Goal: Information Seeking & Learning: Learn about a topic

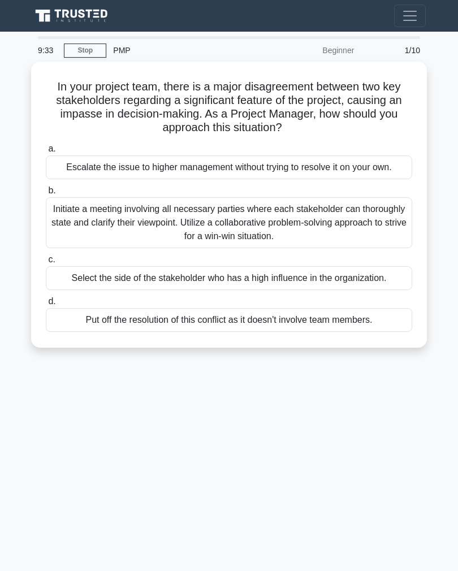
click at [114, 224] on div "Initiate a meeting involving all necessary parties where each stakeholder can t…" at bounding box center [229, 222] width 366 height 51
click at [46, 194] on input "b. Initiate a meeting involving all necessary parties where each stakeholder ca…" at bounding box center [46, 190] width 0 height 7
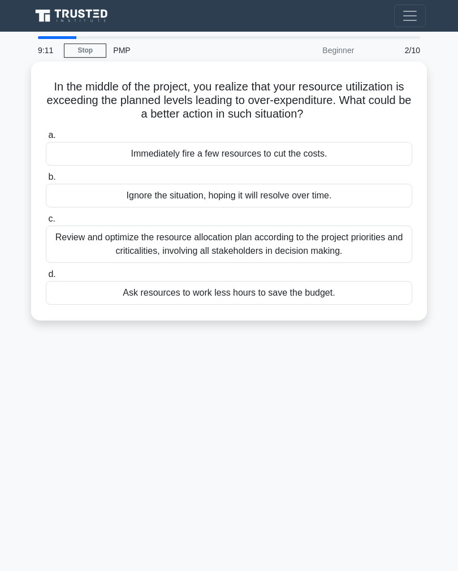
click at [94, 237] on div "Review and optimize the resource allocation plan according to the project prior…" at bounding box center [229, 244] width 366 height 37
click at [46, 223] on input "c. Review and optimize the resource allocation plan according to the project pr…" at bounding box center [46, 218] width 0 height 7
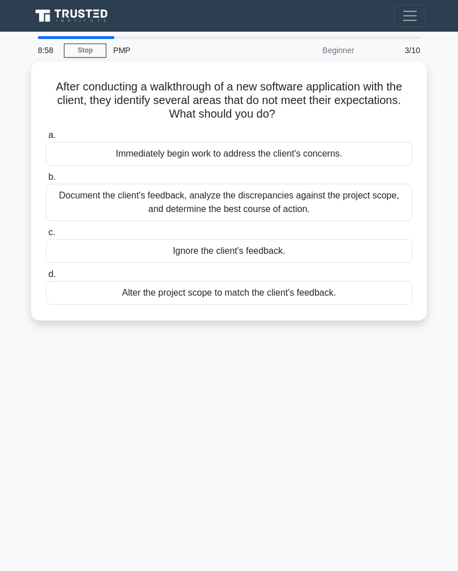
click at [135, 202] on div "Document the client's feedback, analyze the discrepancies against the project s…" at bounding box center [229, 202] width 366 height 37
click at [46, 181] on input "b. Document the client's feedback, analyze the discrepancies against the projec…" at bounding box center [46, 177] width 0 height 7
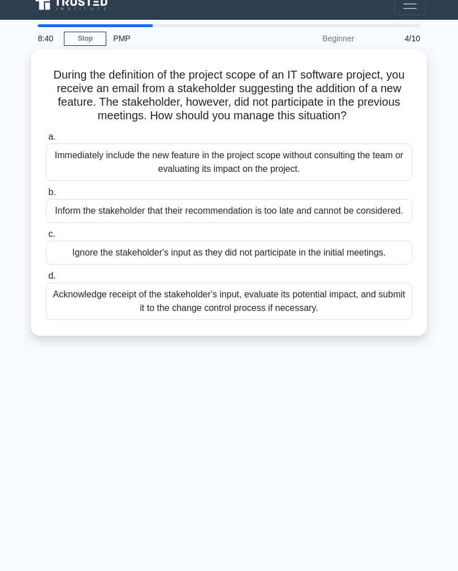
scroll to position [18, 0]
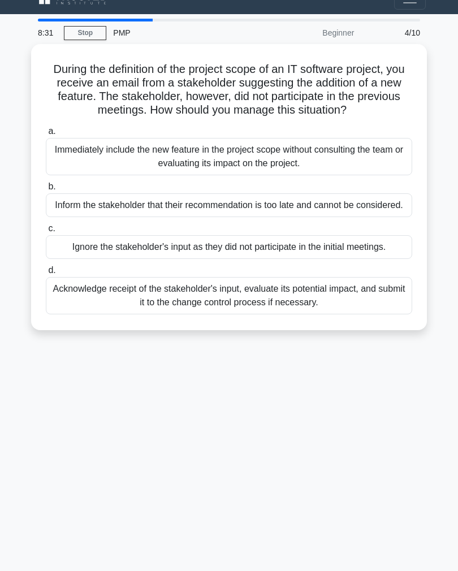
click at [119, 314] on div "Acknowledge receipt of the stakeholder's input, evaluate its potential impact, …" at bounding box center [229, 295] width 366 height 37
click at [46, 274] on input "d. Acknowledge receipt of the stakeholder's input, evaluate its potential impac…" at bounding box center [46, 270] width 0 height 7
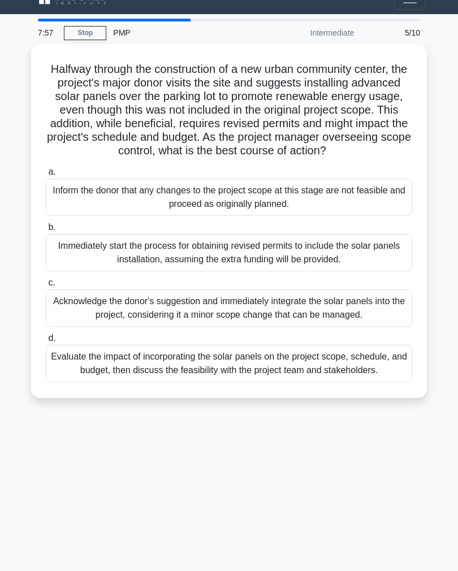
click at [126, 382] on div "Evaluate the impact of incorporating the solar panels on the project scope, sch…" at bounding box center [229, 363] width 366 height 37
click at [46, 342] on input "d. Evaluate the impact of incorporating the solar panels on the project scope, …" at bounding box center [46, 338] width 0 height 7
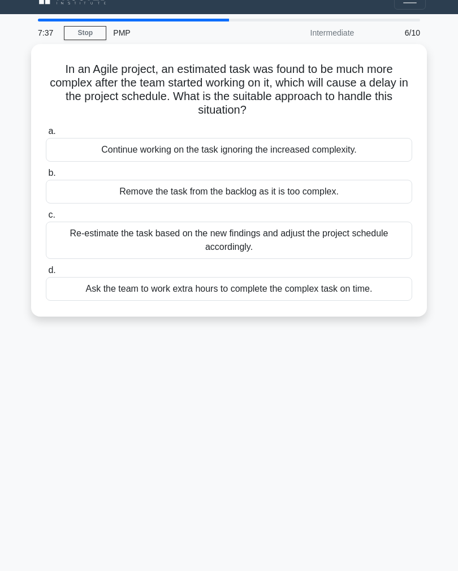
click at [107, 246] on div "Re-estimate the task based on the new findings and adjust the project schedule …" at bounding box center [229, 240] width 366 height 37
click at [46, 219] on input "c. Re-estimate the task based on the new findings and adjust the project schedu…" at bounding box center [46, 214] width 0 height 7
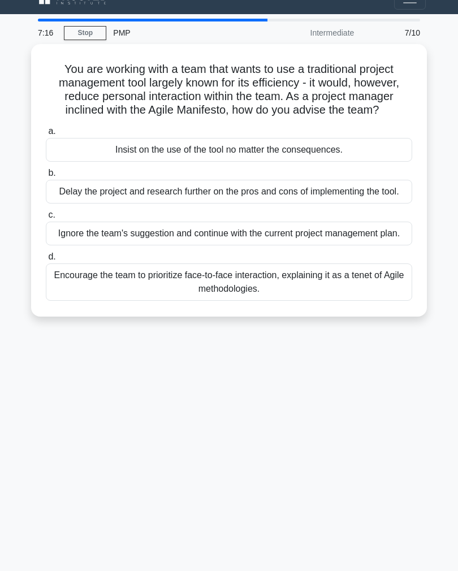
click at [97, 301] on div "Encourage the team to prioritize face-to-face interaction, explaining it as a t…" at bounding box center [229, 281] width 366 height 37
click at [46, 261] on input "d. Encourage the team to prioritize face-to-face interaction, explaining it as …" at bounding box center [46, 256] width 0 height 7
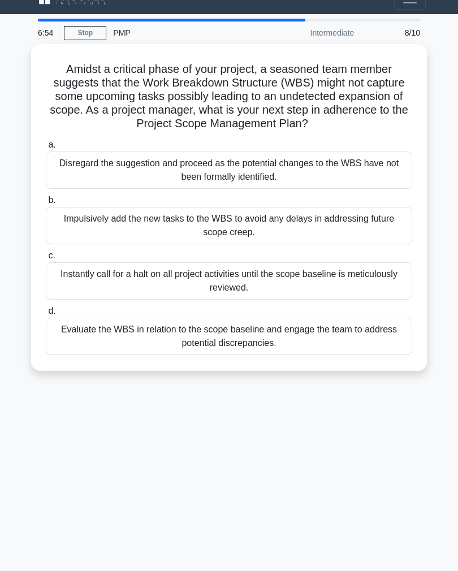
click at [94, 342] on div "Evaluate the WBS in relation to the scope baseline and engage the team to addre…" at bounding box center [229, 336] width 366 height 37
click at [46, 315] on input "d. Evaluate the WBS in relation to the scope baseline and engage the team to ad…" at bounding box center [46, 311] width 0 height 7
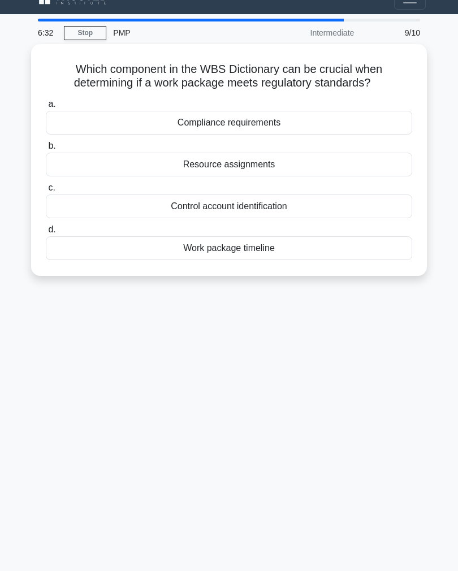
click at [151, 121] on div "Compliance requirements" at bounding box center [229, 123] width 366 height 24
click at [46, 108] on input "a. Compliance requirements" at bounding box center [46, 104] width 0 height 7
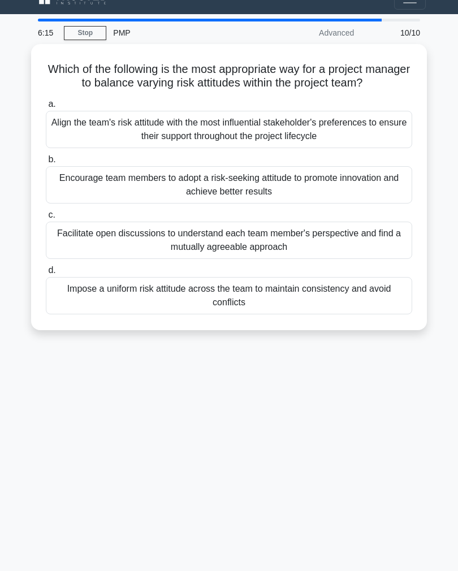
click at [124, 246] on div "Facilitate open discussions to understand each team member's perspective and fi…" at bounding box center [229, 240] width 366 height 37
click at [46, 219] on input "c. Facilitate open discussions to understand each team member's perspective and…" at bounding box center [46, 214] width 0 height 7
